Goal: Information Seeking & Learning: Learn about a topic

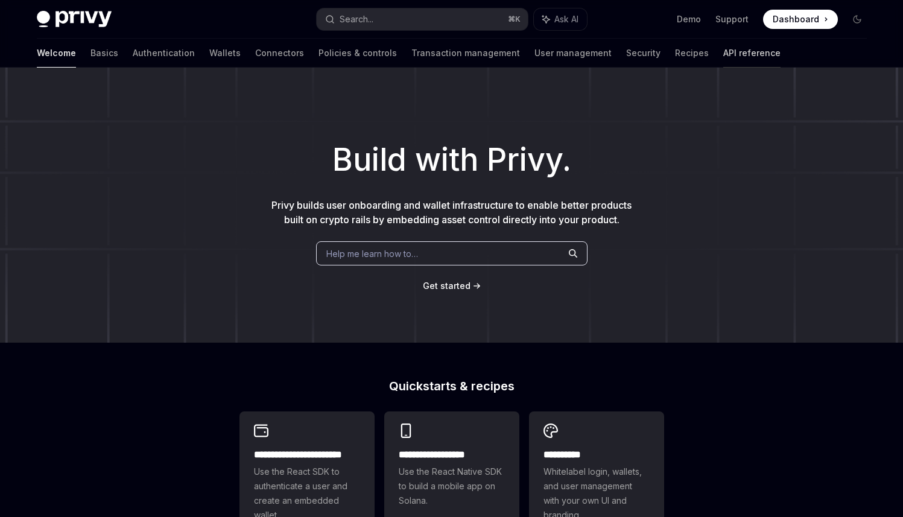
click at [723, 55] on link "API reference" at bounding box center [751, 53] width 57 height 29
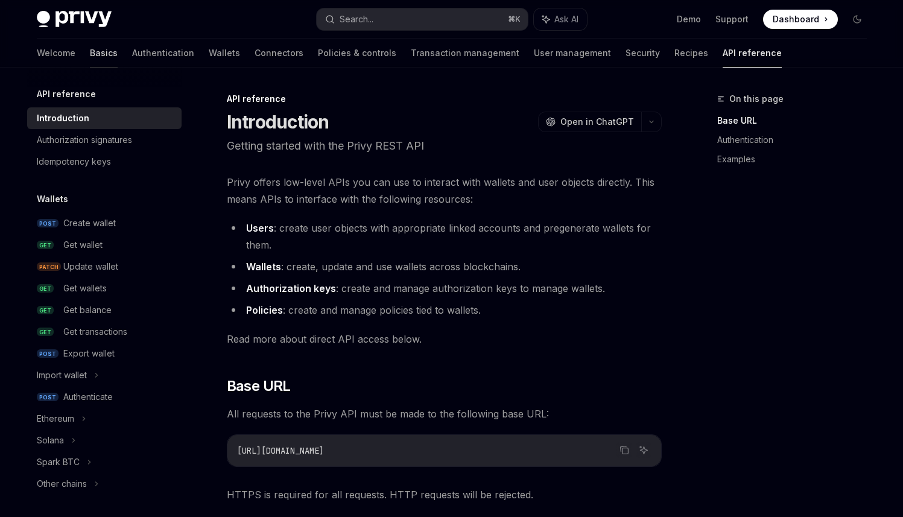
click at [90, 54] on link "Basics" at bounding box center [104, 53] width 28 height 29
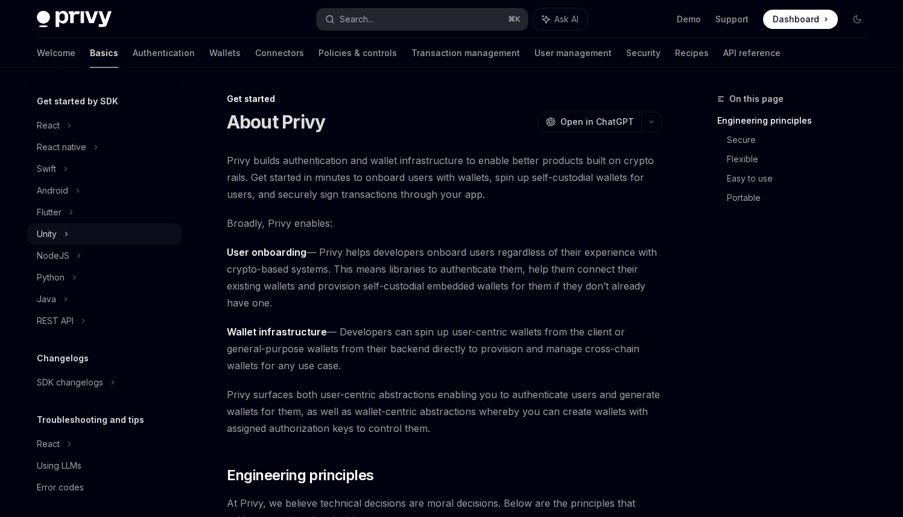
scroll to position [125, 0]
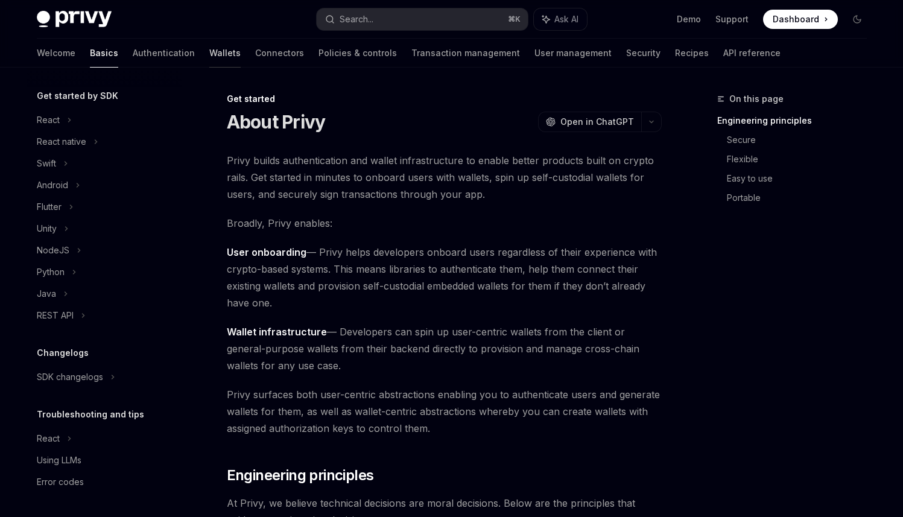
click at [209, 55] on link "Wallets" at bounding box center [224, 53] width 31 height 29
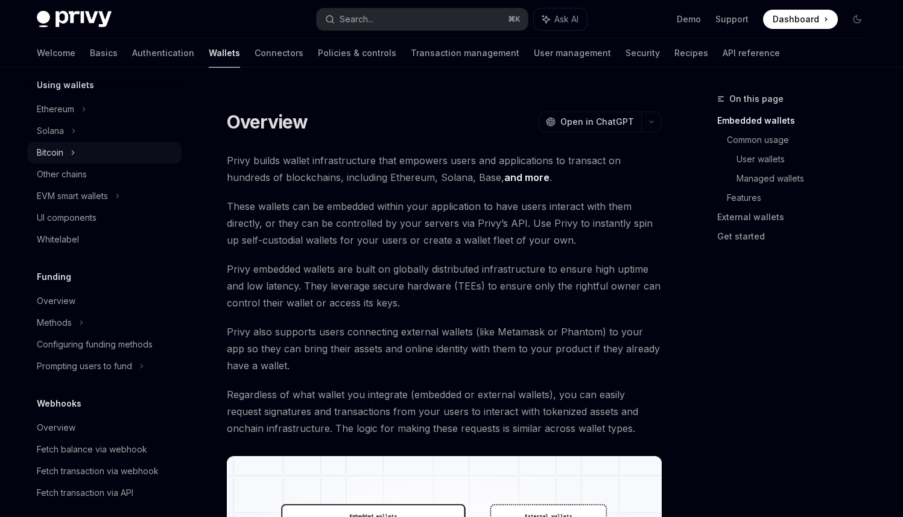
scroll to position [247, 0]
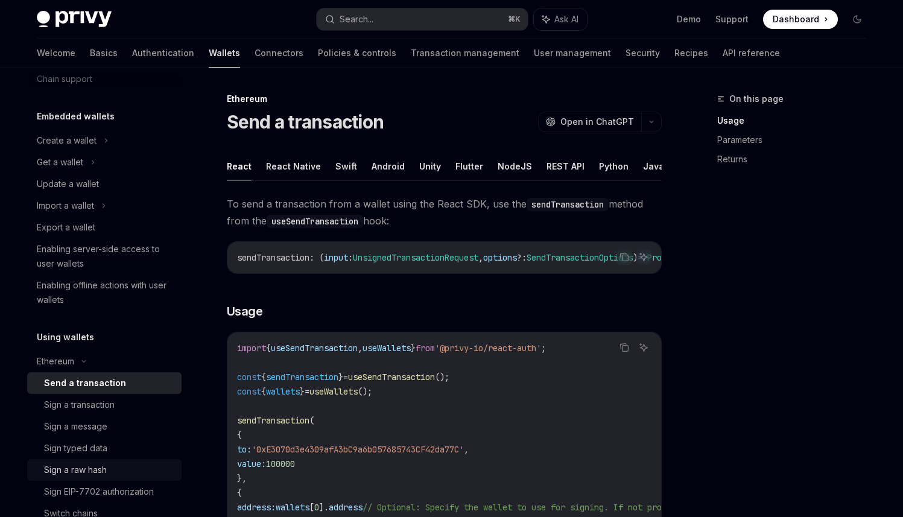
scroll to position [34, 0]
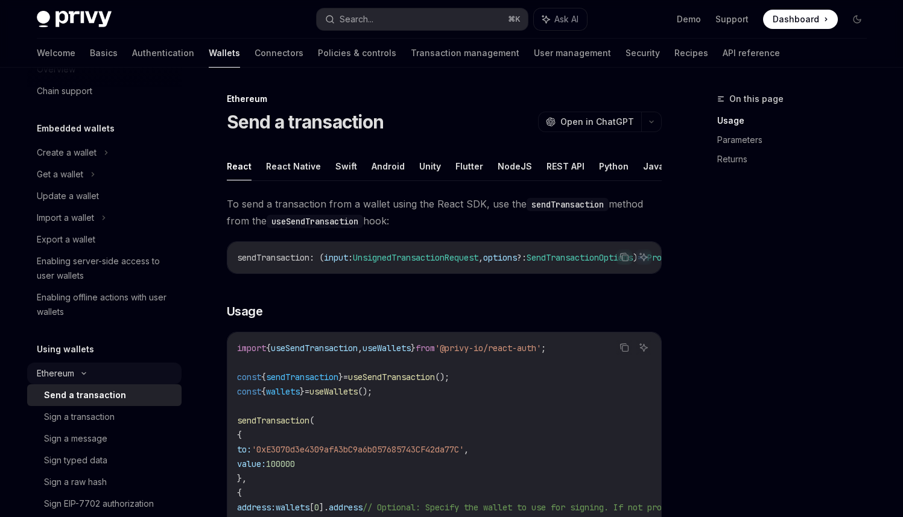
click at [86, 163] on div "Ethereum" at bounding box center [104, 153] width 154 height 22
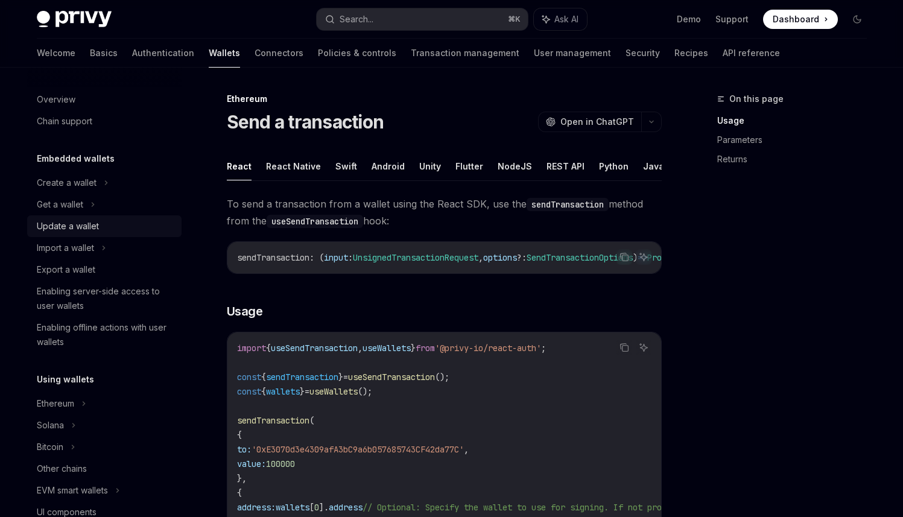
scroll to position [0, 0]
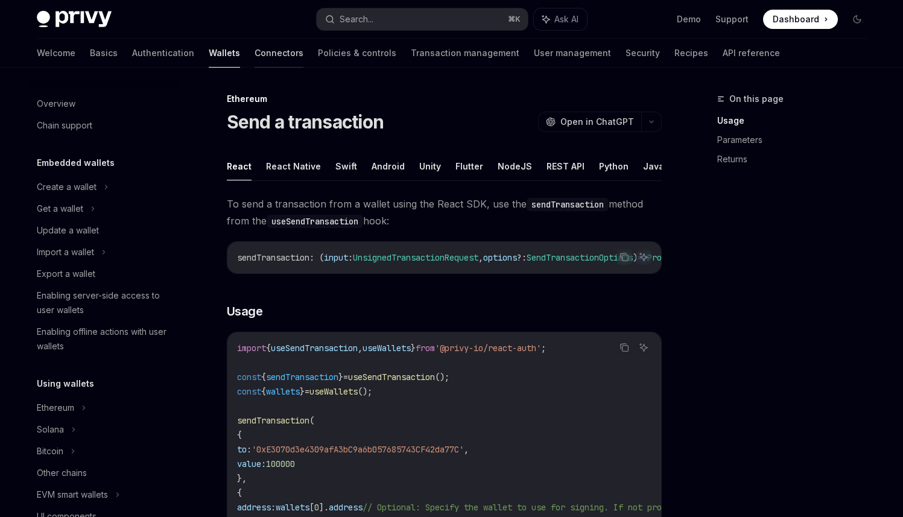
click at [254, 53] on link "Connectors" at bounding box center [278, 53] width 49 height 29
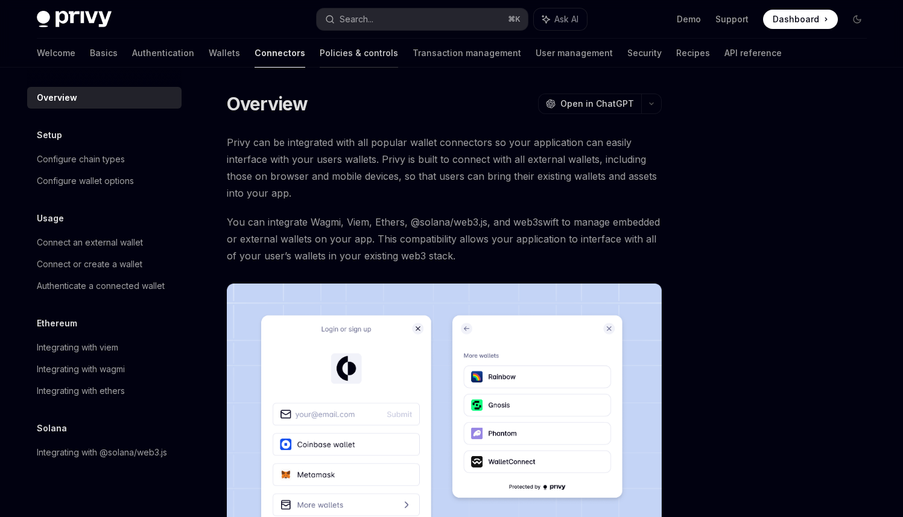
click at [320, 54] on link "Policies & controls" at bounding box center [359, 53] width 78 height 29
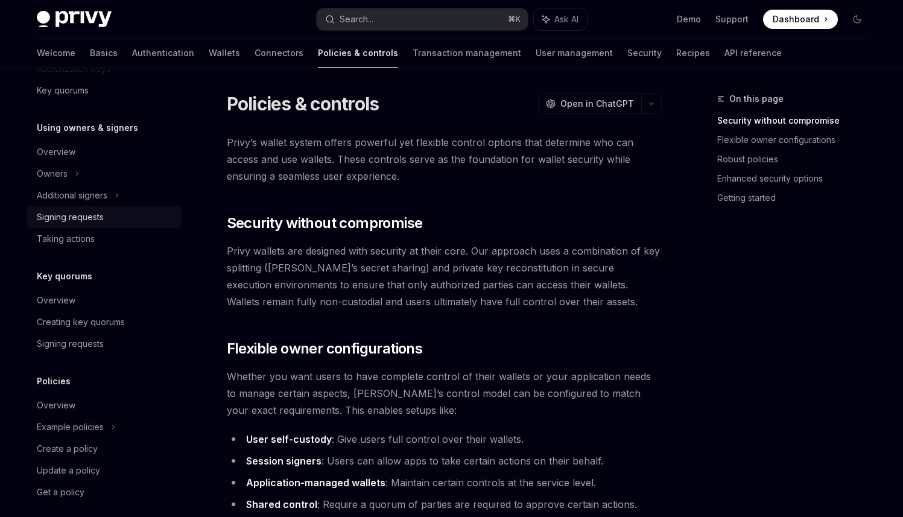
scroll to position [332, 0]
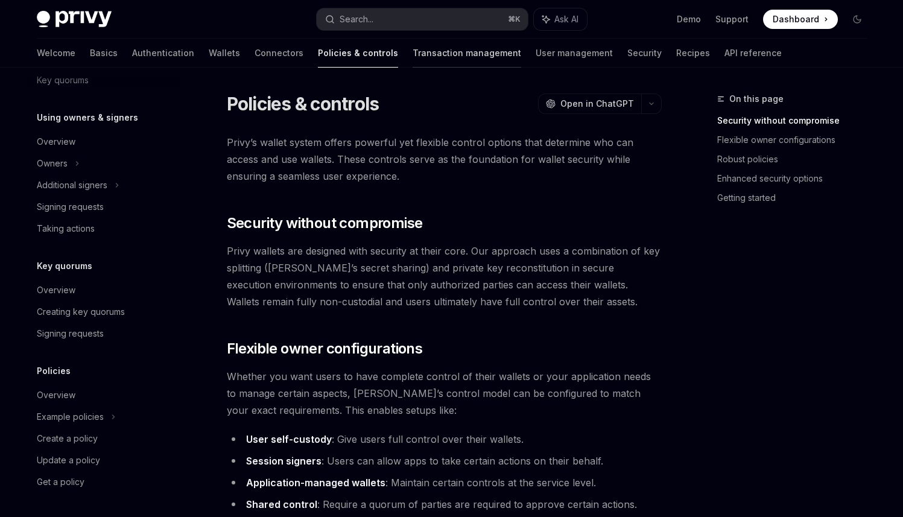
click at [414, 54] on link "Transaction management" at bounding box center [466, 53] width 109 height 29
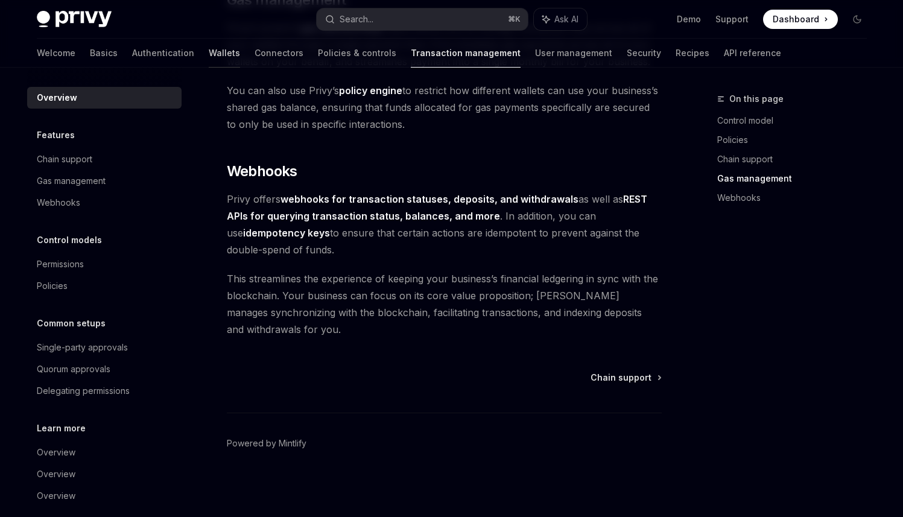
click at [209, 49] on link "Wallets" at bounding box center [224, 53] width 31 height 29
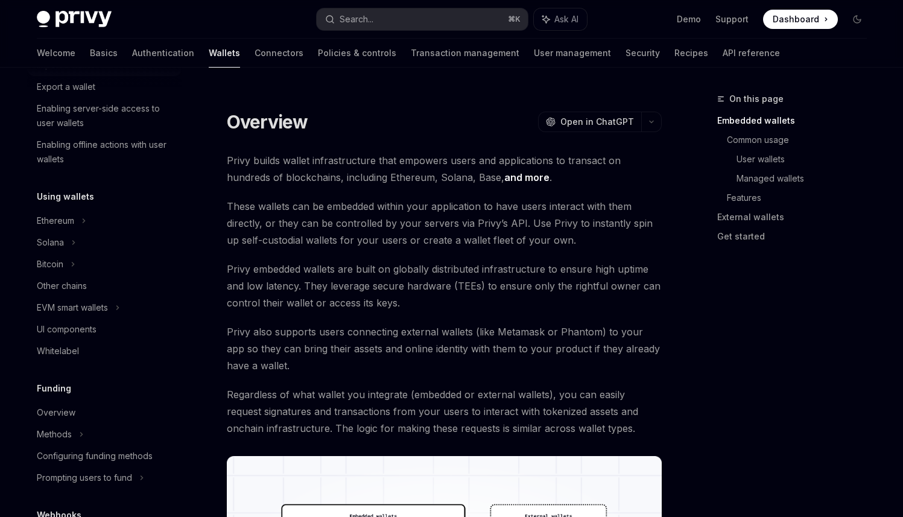
scroll to position [204, 0]
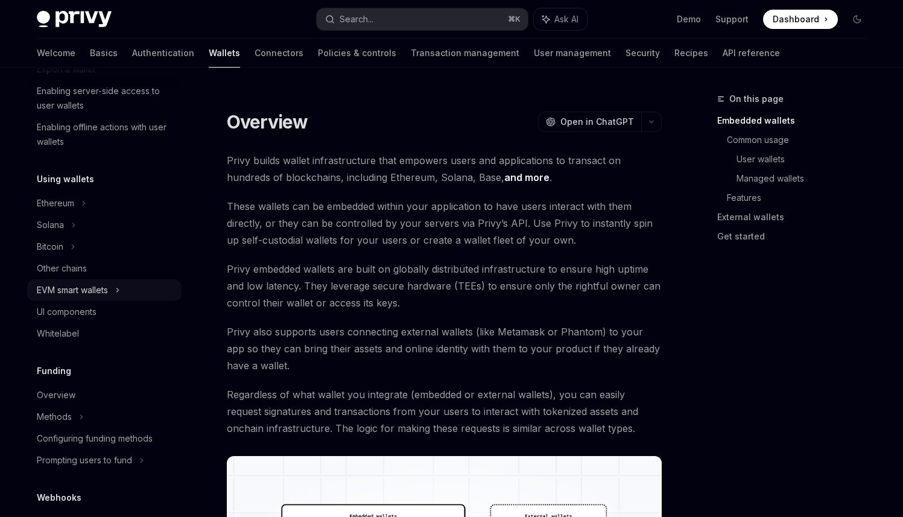
click at [118, 283] on icon at bounding box center [117, 290] width 5 height 14
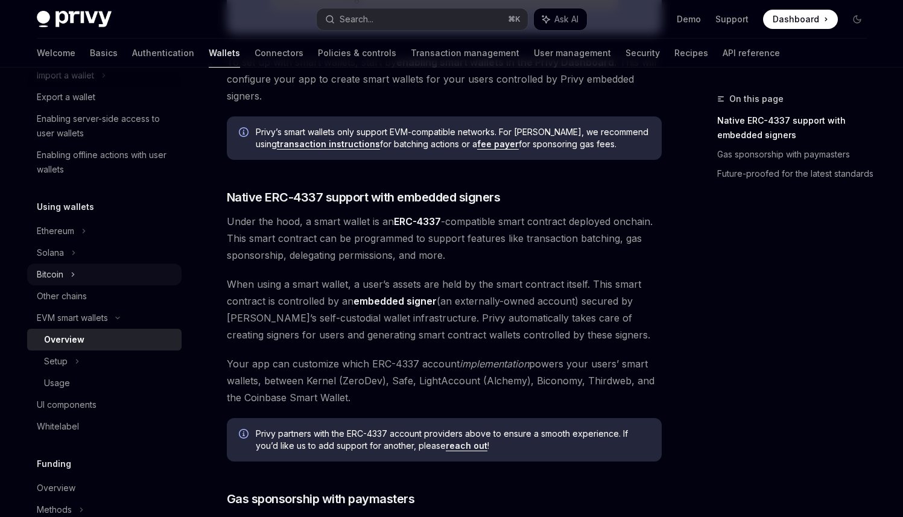
scroll to position [178, 0]
click at [76, 358] on icon at bounding box center [77, 360] width 2 height 4
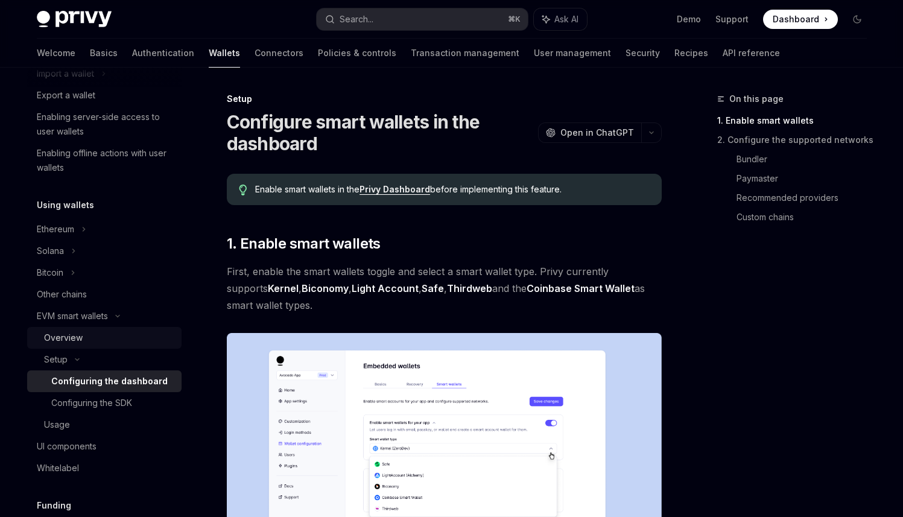
click at [77, 340] on div "Overview" at bounding box center [63, 337] width 39 height 14
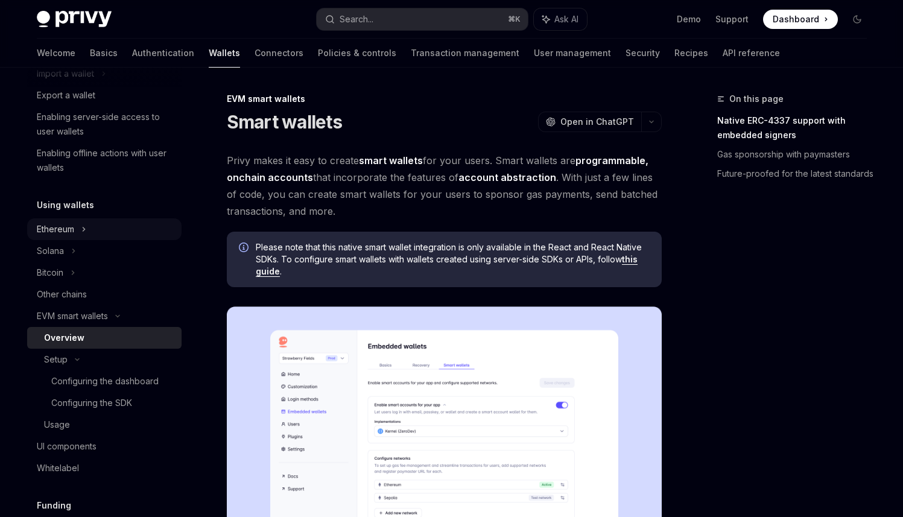
click at [87, 19] on div "Ethereum" at bounding box center [104, 9] width 154 height 22
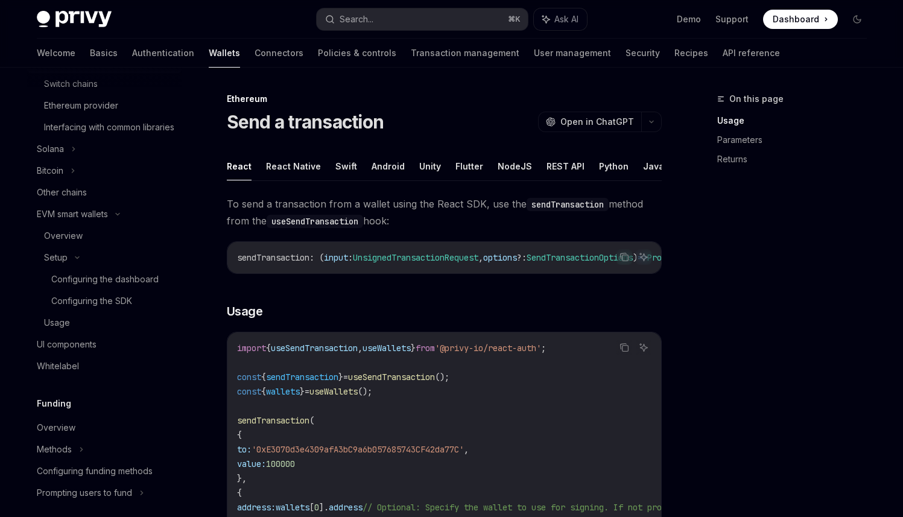
scroll to position [479, 0]
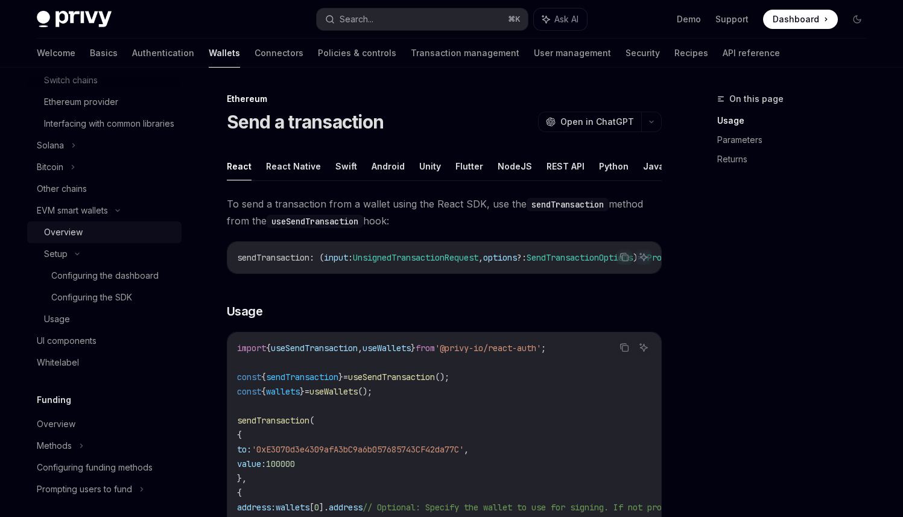
click at [137, 238] on link "Overview" at bounding box center [104, 232] width 154 height 22
type textarea "*"
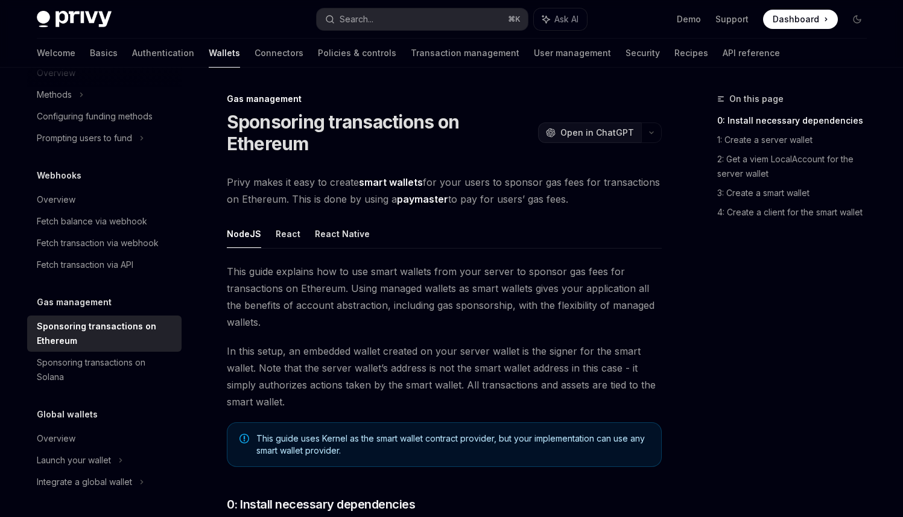
click at [608, 139] on button "OpenAI Open in ChatGPT" at bounding box center [589, 132] width 103 height 21
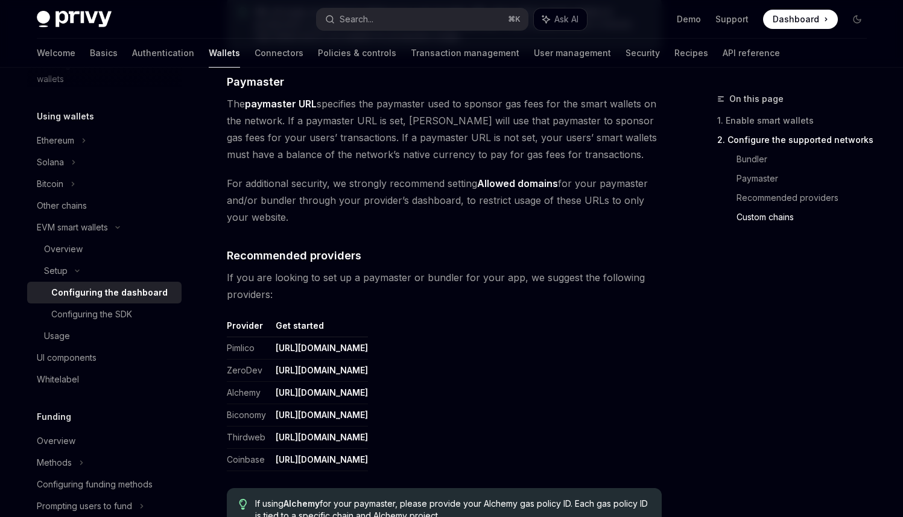
scroll to position [1263, 0]
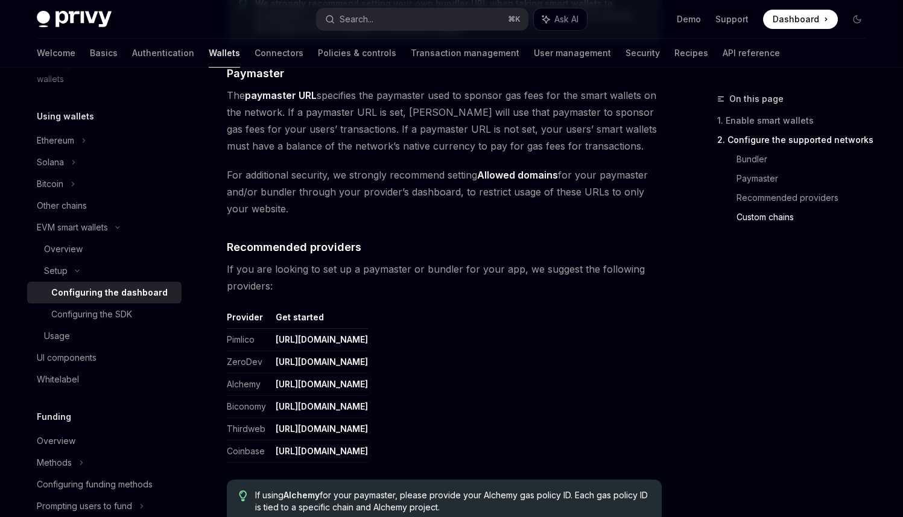
click at [312, 320] on th "Get started" at bounding box center [319, 319] width 97 height 17
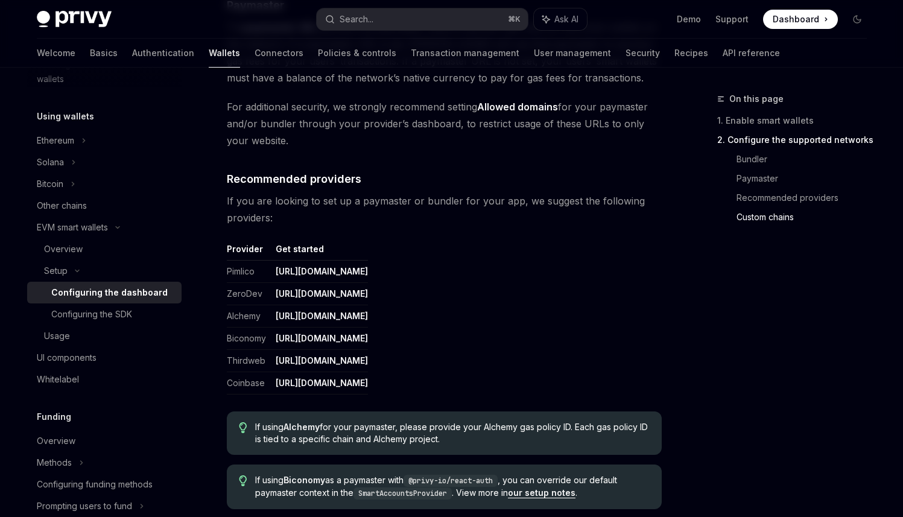
scroll to position [1295, 0]
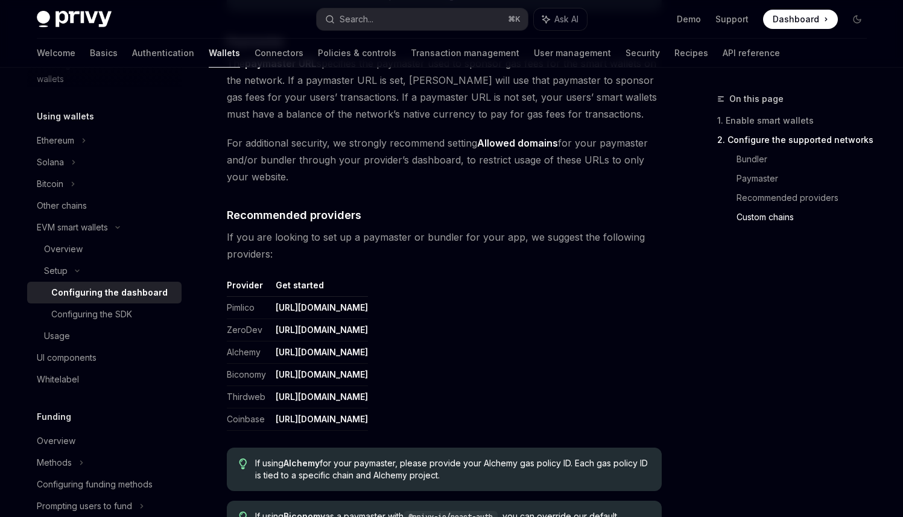
click at [361, 353] on link "https://dashboard.alchemy.com/" at bounding box center [322, 352] width 92 height 11
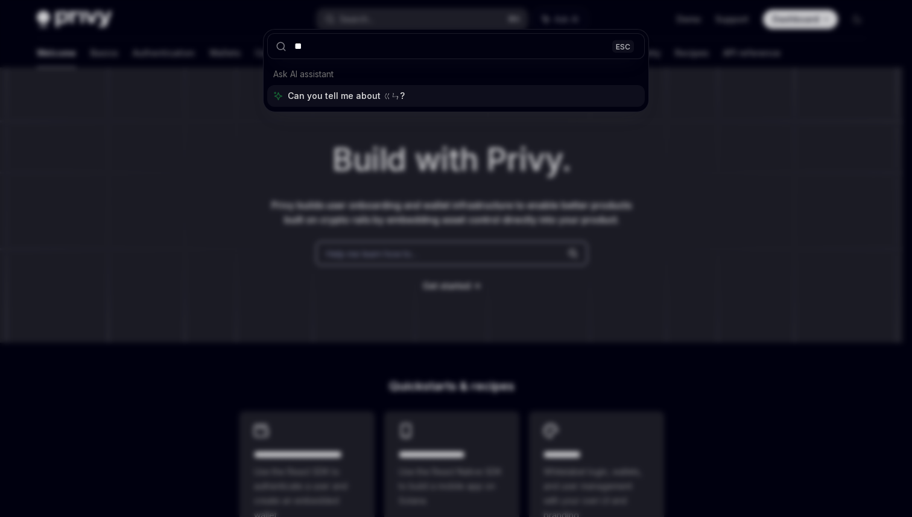
type input "*"
type input "********"
type textarea "*"
type input "**********"
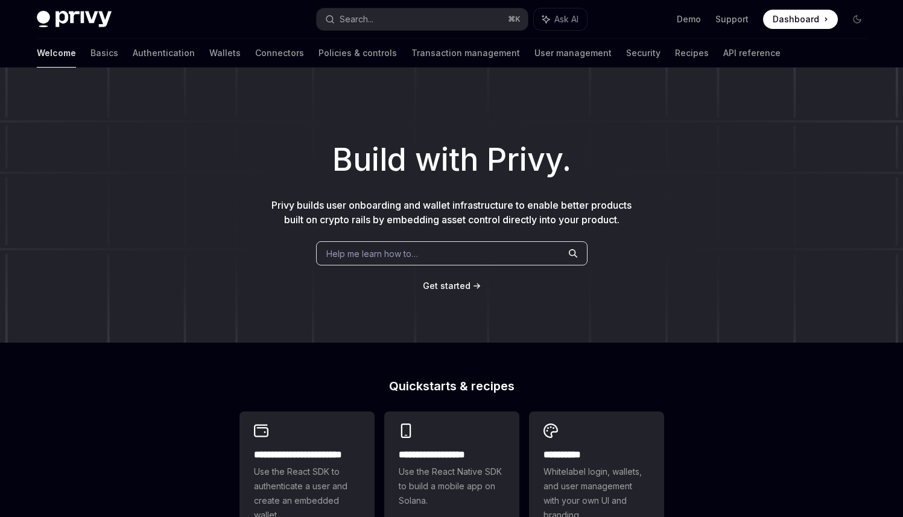
type textarea "*"
